Goal: Task Accomplishment & Management: Use online tool/utility

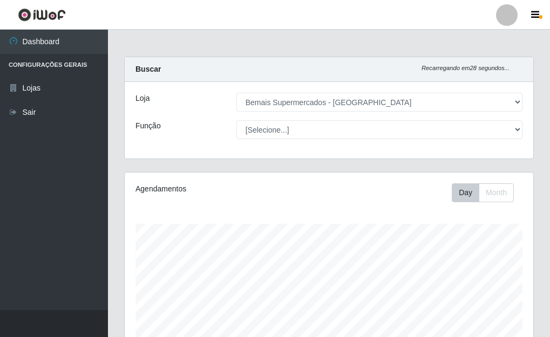
select select "249"
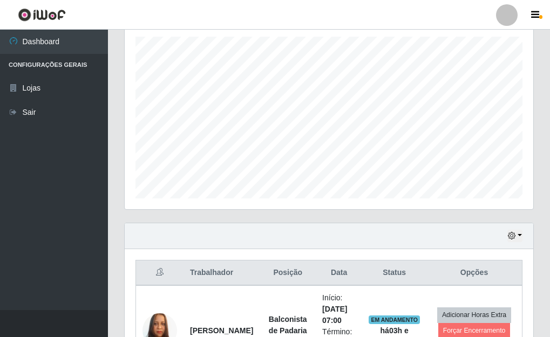
scroll to position [224, 409]
click at [522, 233] on button "button" at bounding box center [515, 236] width 15 height 12
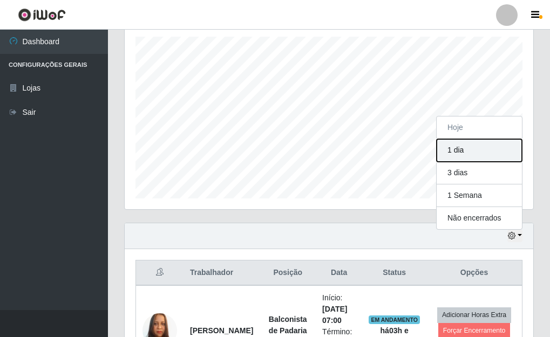
click at [455, 152] on button "1 dia" at bounding box center [479, 150] width 85 height 23
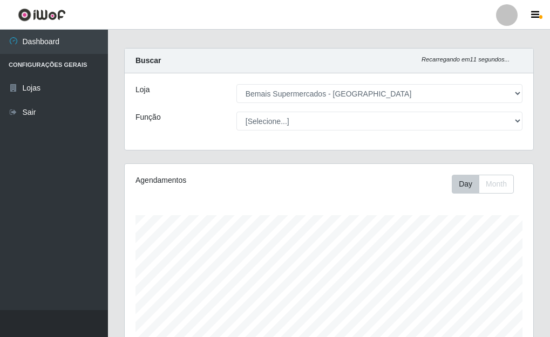
scroll to position [0, 0]
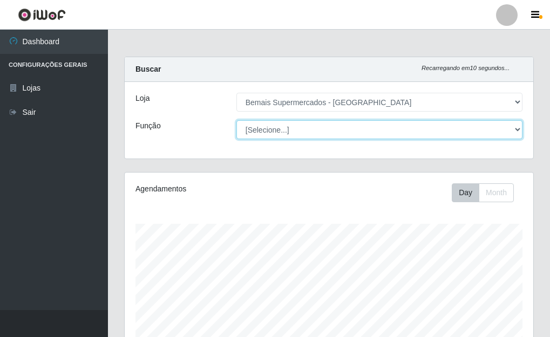
click at [517, 126] on select "[Selecione...] ASG ASG + ASG ++ Auxiliar de Depósito Auxiliar de Depósito + Aux…" at bounding box center [380, 129] width 286 height 19
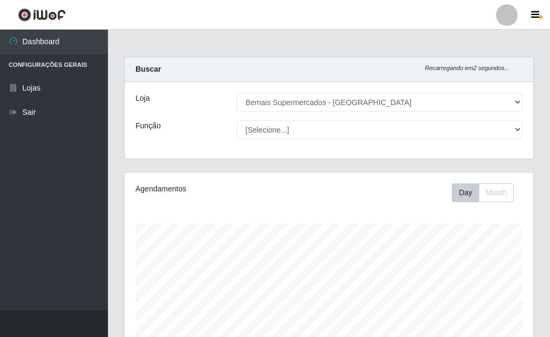
click at [541, 92] on div "Carregando... Buscar Recarregando em 2 segundos... Loja [Selecione...] Bemais S…" at bounding box center [329, 115] width 426 height 116
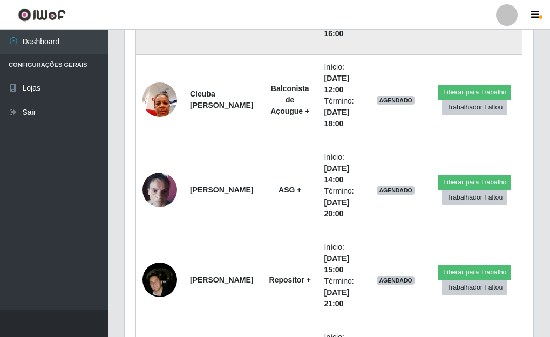
scroll to position [3581, 0]
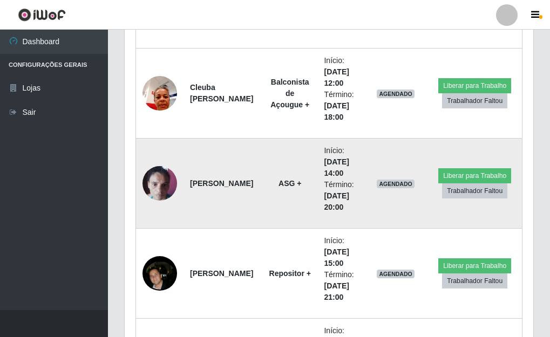
click at [160, 171] on img at bounding box center [160, 183] width 35 height 46
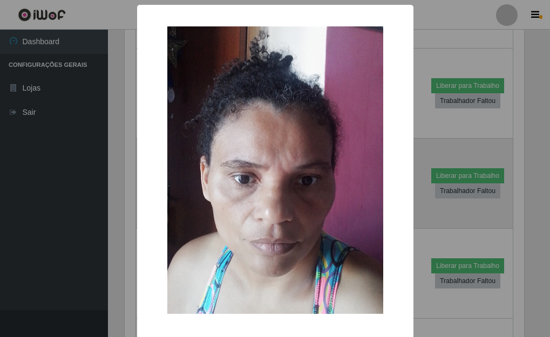
scroll to position [224, 402]
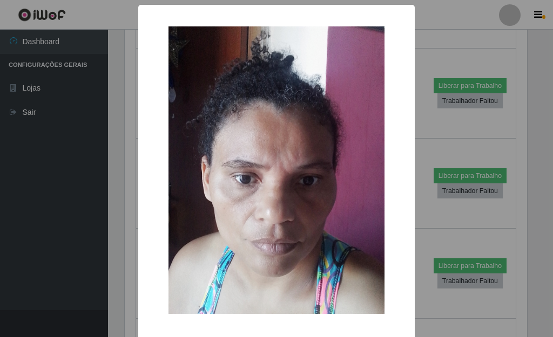
drag, startPoint x: 435, startPoint y: 140, endPoint x: 421, endPoint y: 137, distance: 14.9
click at [435, 139] on div "× OK Cancel" at bounding box center [276, 168] width 553 height 337
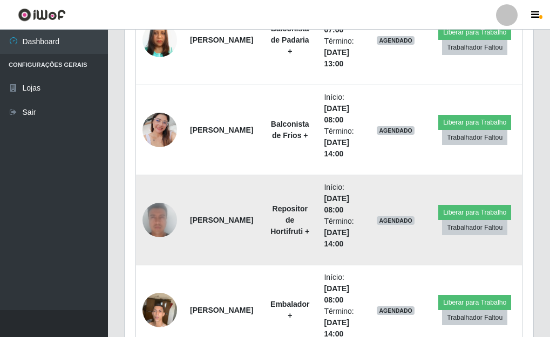
scroll to position [1853, 0]
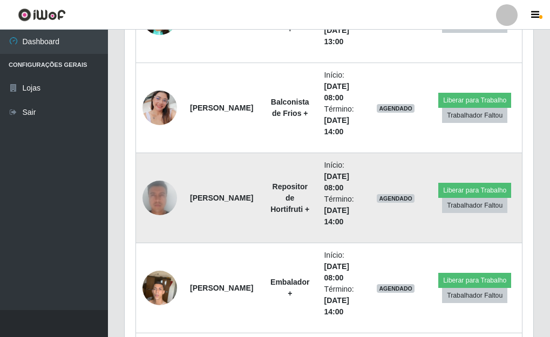
click at [165, 192] on img at bounding box center [160, 198] width 35 height 71
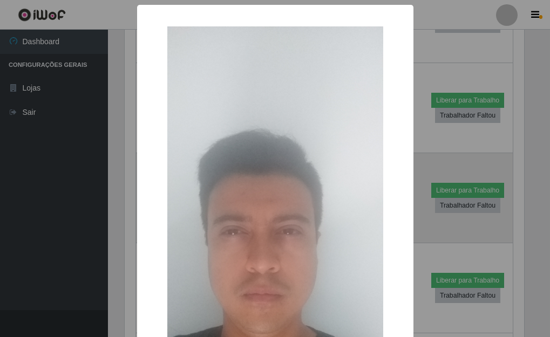
scroll to position [224, 402]
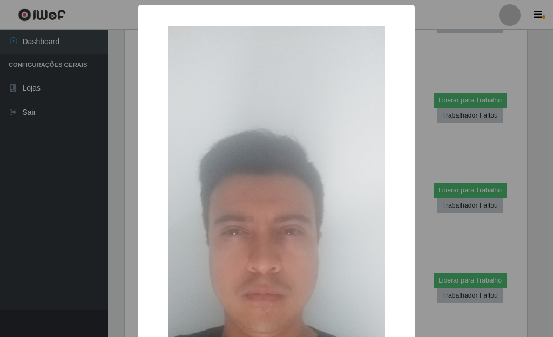
click at [418, 185] on div "× OK Cancel" at bounding box center [276, 168] width 553 height 337
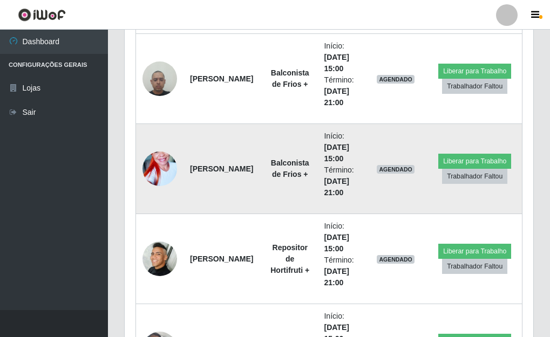
scroll to position [4121, 0]
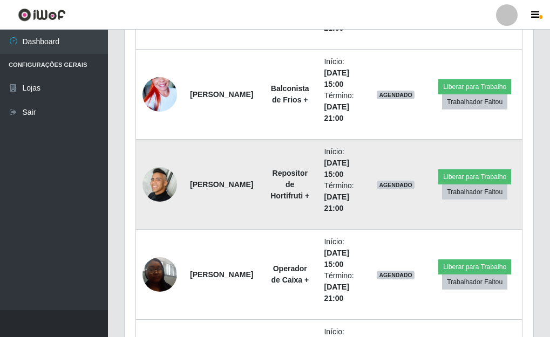
click at [161, 179] on img at bounding box center [160, 184] width 35 height 35
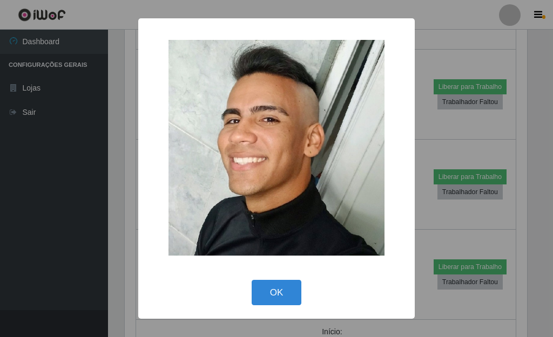
click at [417, 183] on div "× OK Cancel" at bounding box center [276, 168] width 553 height 337
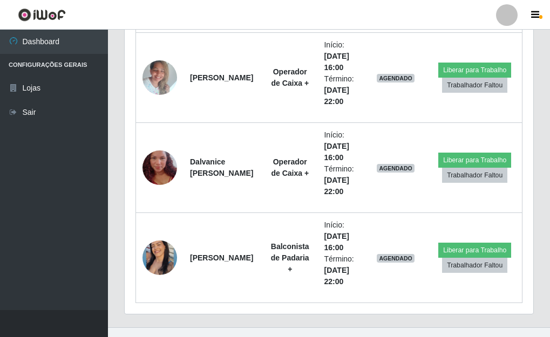
scroll to position [5147, 0]
